Goal: Task Accomplishment & Management: Use online tool/utility

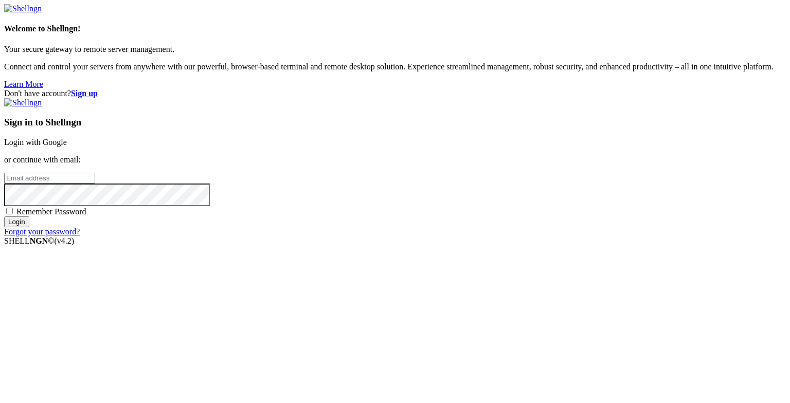
click at [67, 147] on link "Login with Google" at bounding box center [35, 142] width 63 height 9
